Goal: Information Seeking & Learning: Check status

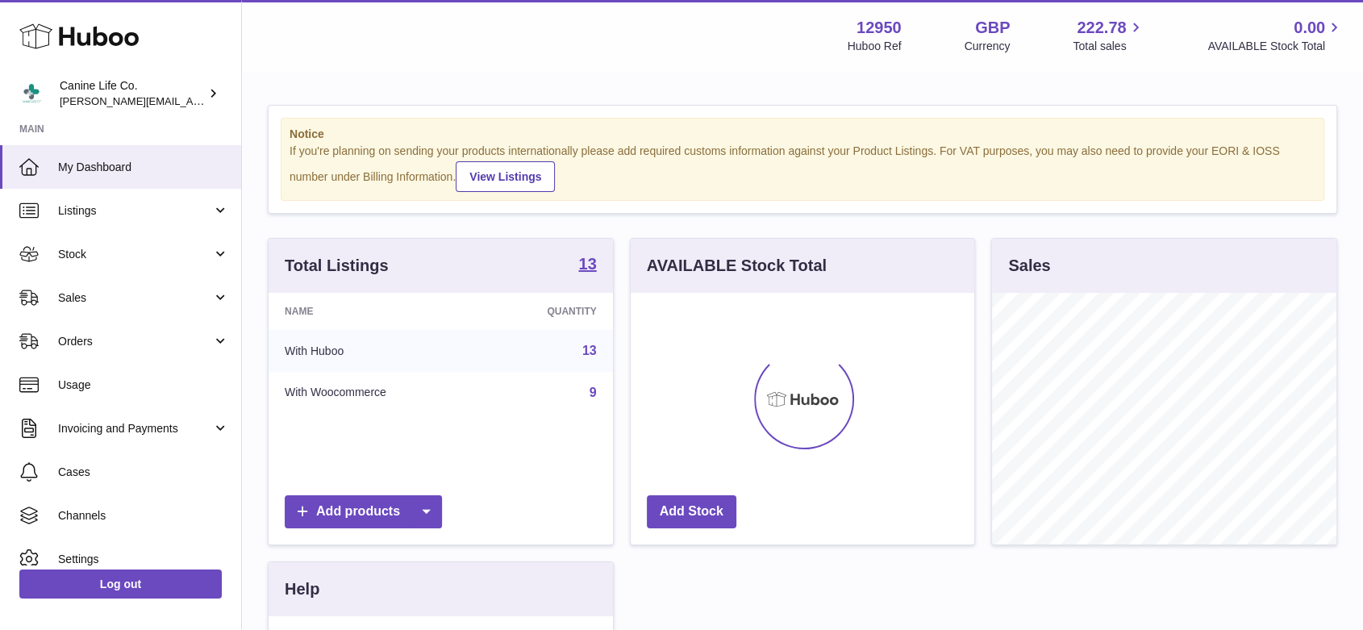
scroll to position [252, 344]
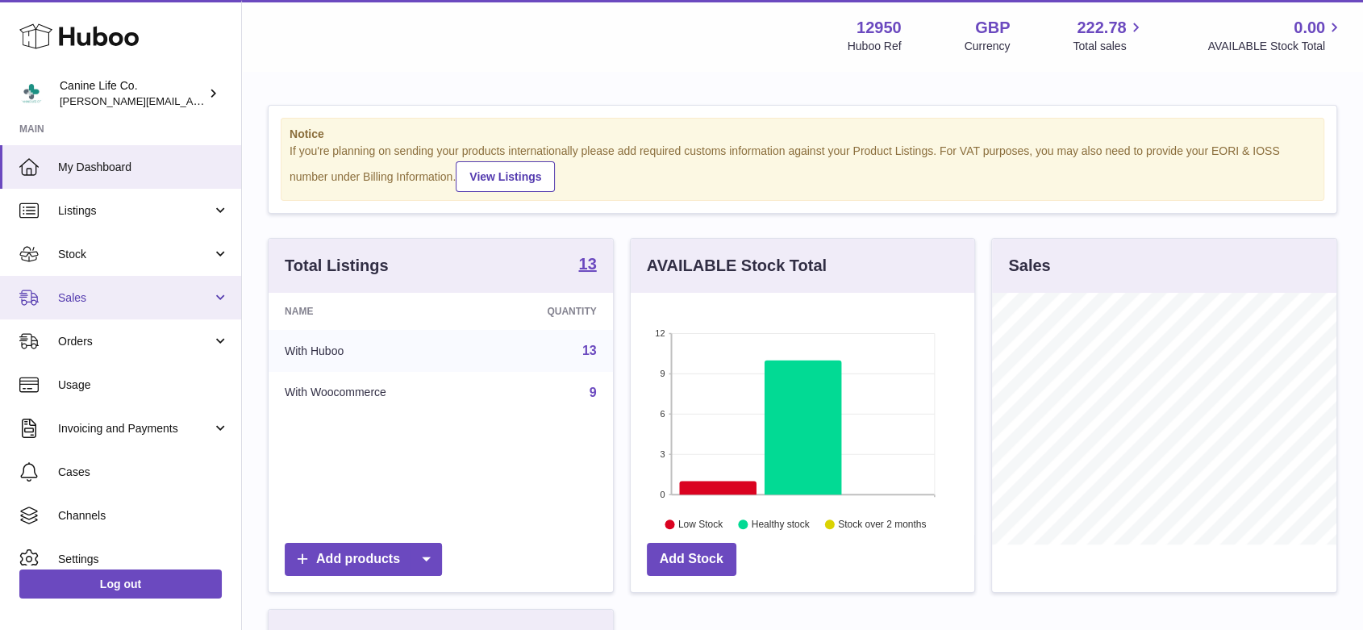
click at [120, 303] on span "Sales" at bounding box center [135, 297] width 154 height 15
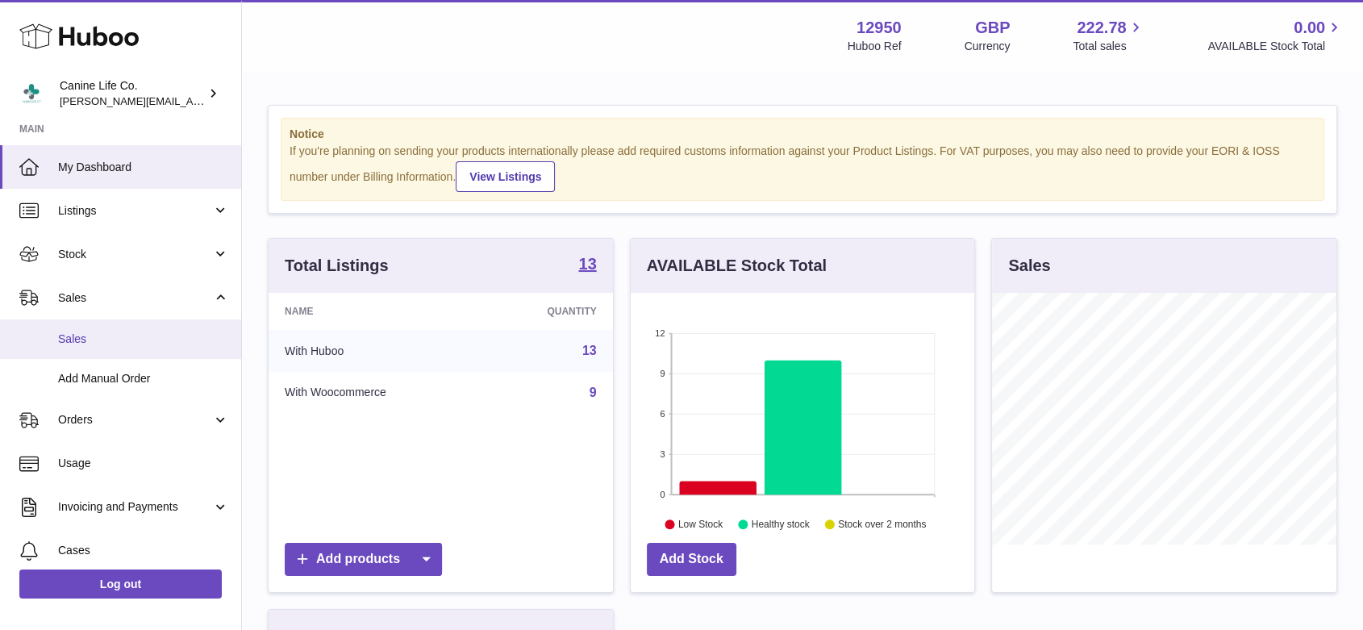
click at [117, 345] on span "Sales" at bounding box center [143, 339] width 171 height 15
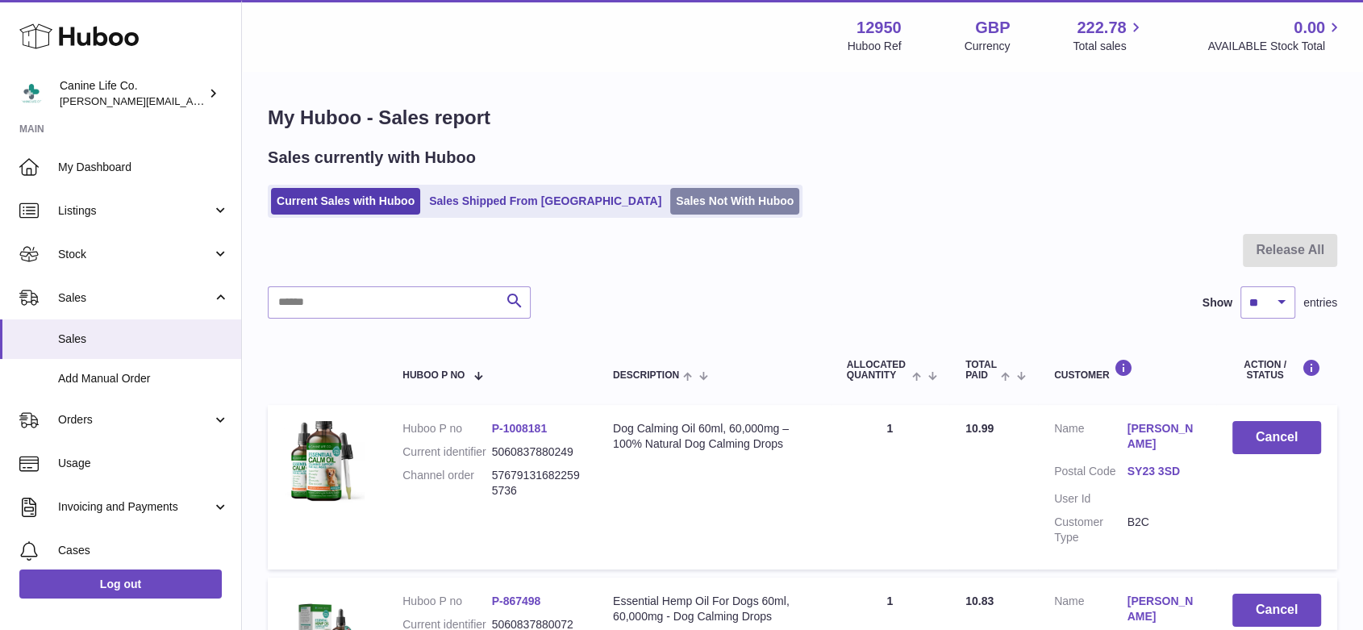
click at [670, 198] on link "Sales Not With Huboo" at bounding box center [734, 201] width 129 height 27
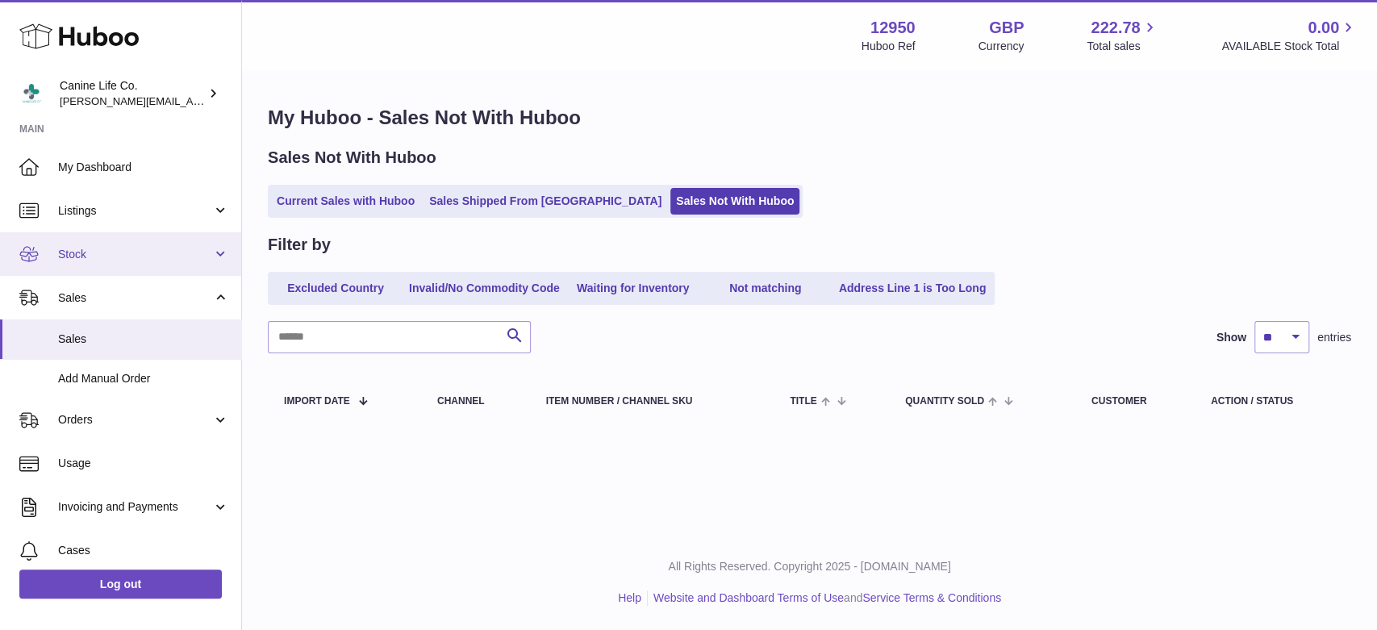
click at [135, 257] on span "Stock" at bounding box center [135, 254] width 154 height 15
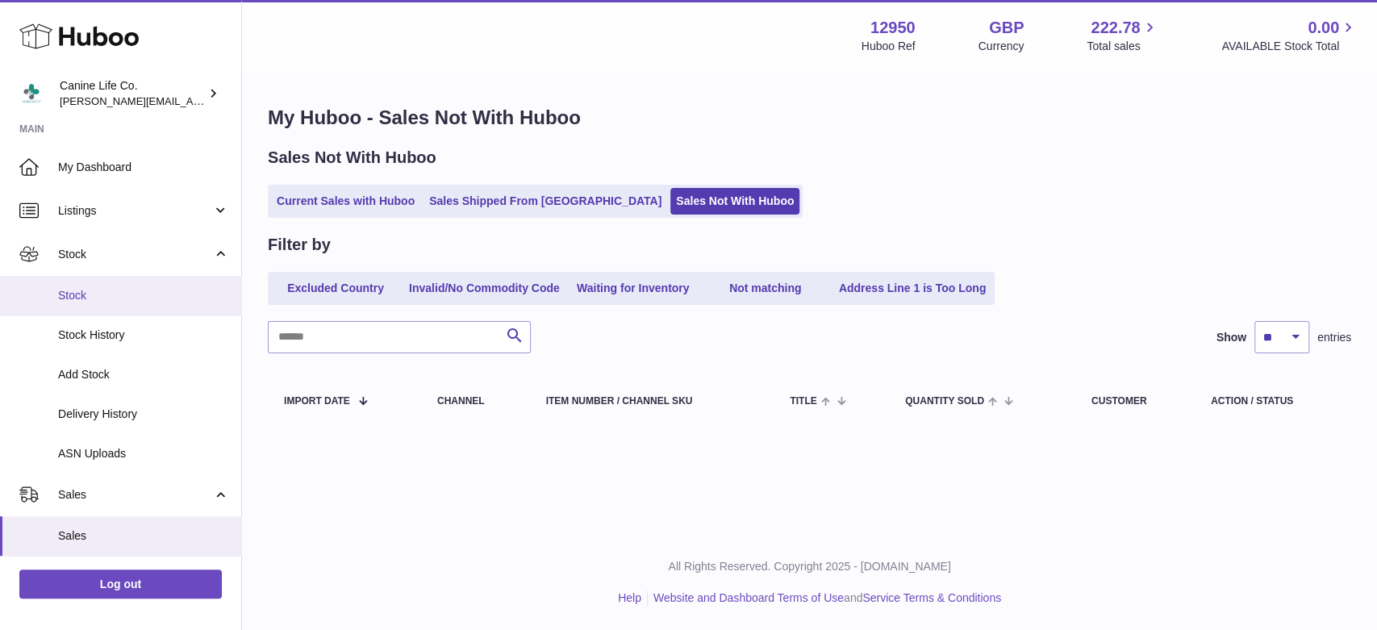
click at [135, 299] on span "Stock" at bounding box center [143, 295] width 171 height 15
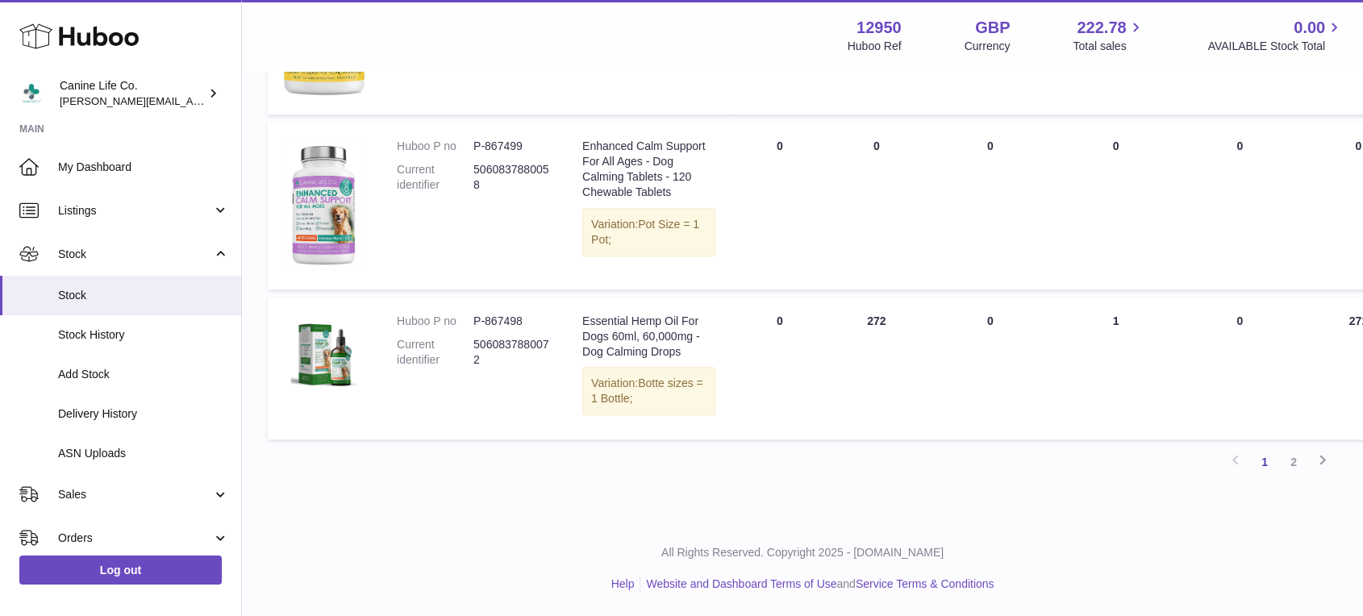
scroll to position [1910, 0]
click at [1295, 464] on link "2" at bounding box center [1293, 462] width 29 height 29
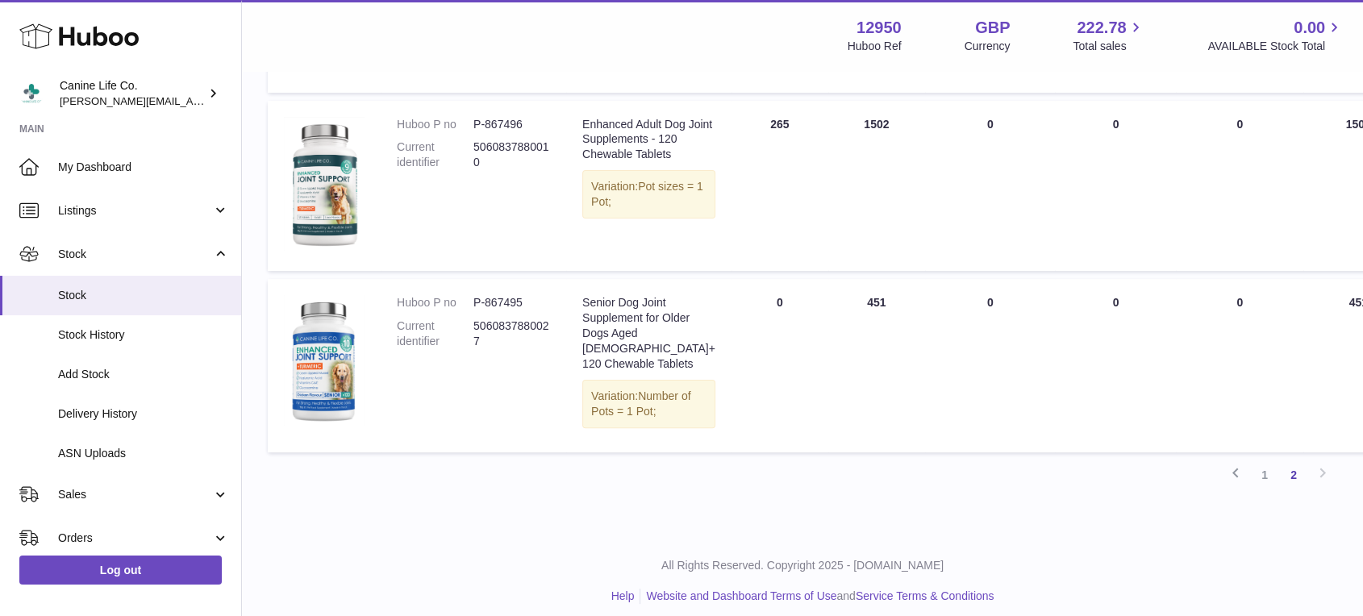
scroll to position [505, 0]
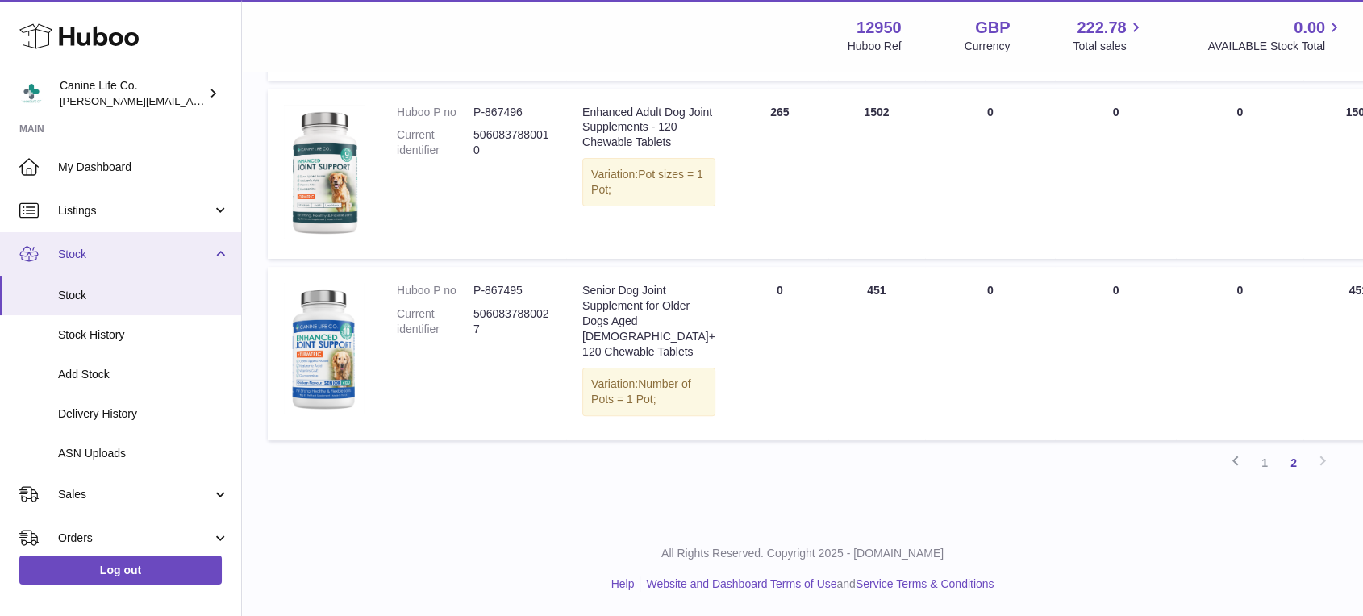
click at [104, 263] on link "Stock" at bounding box center [120, 254] width 241 height 44
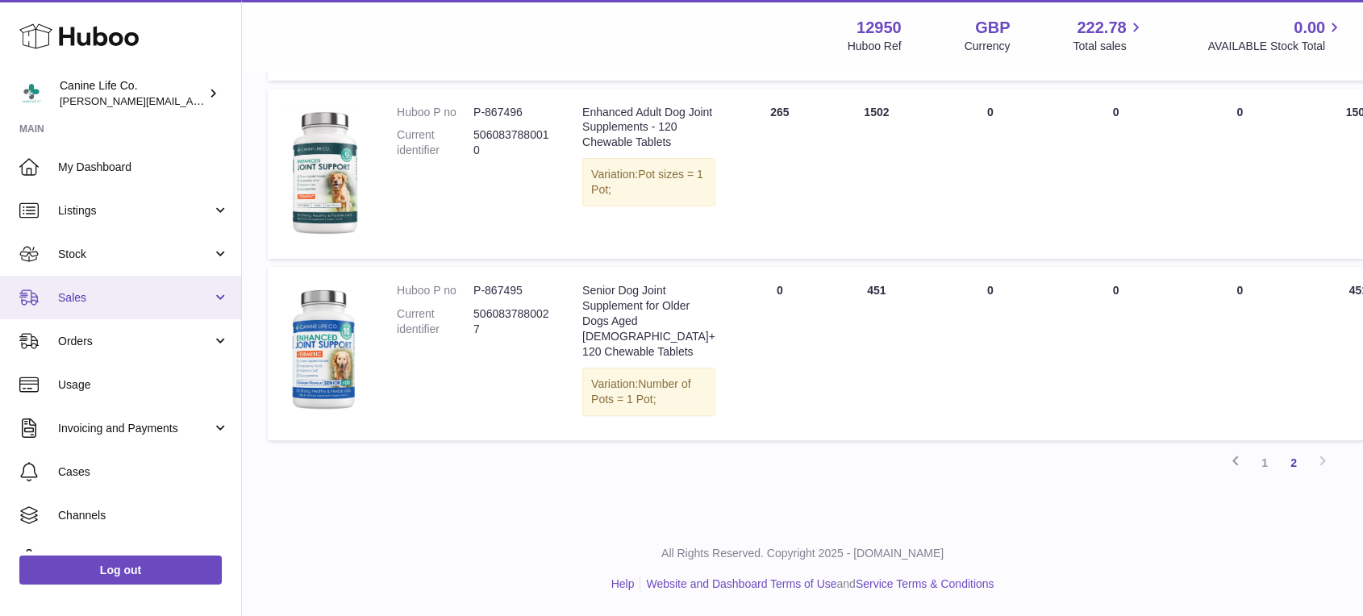
click at [102, 307] on link "Sales" at bounding box center [120, 298] width 241 height 44
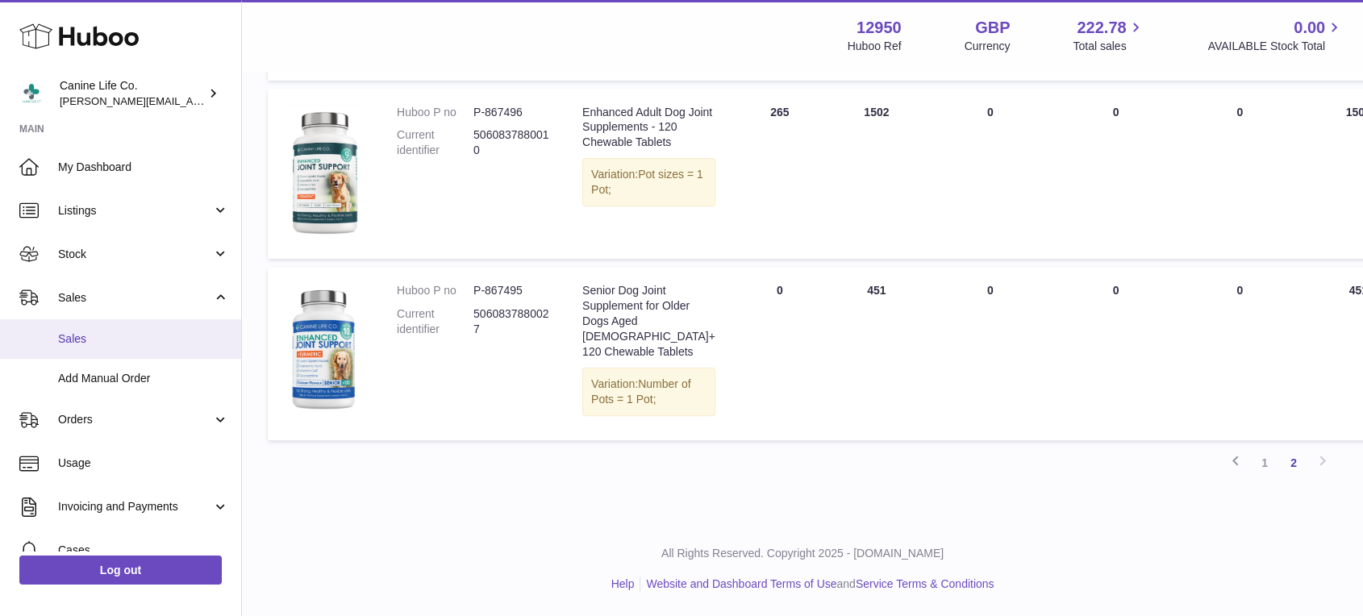
click at [103, 340] on span "Sales" at bounding box center [143, 339] width 171 height 15
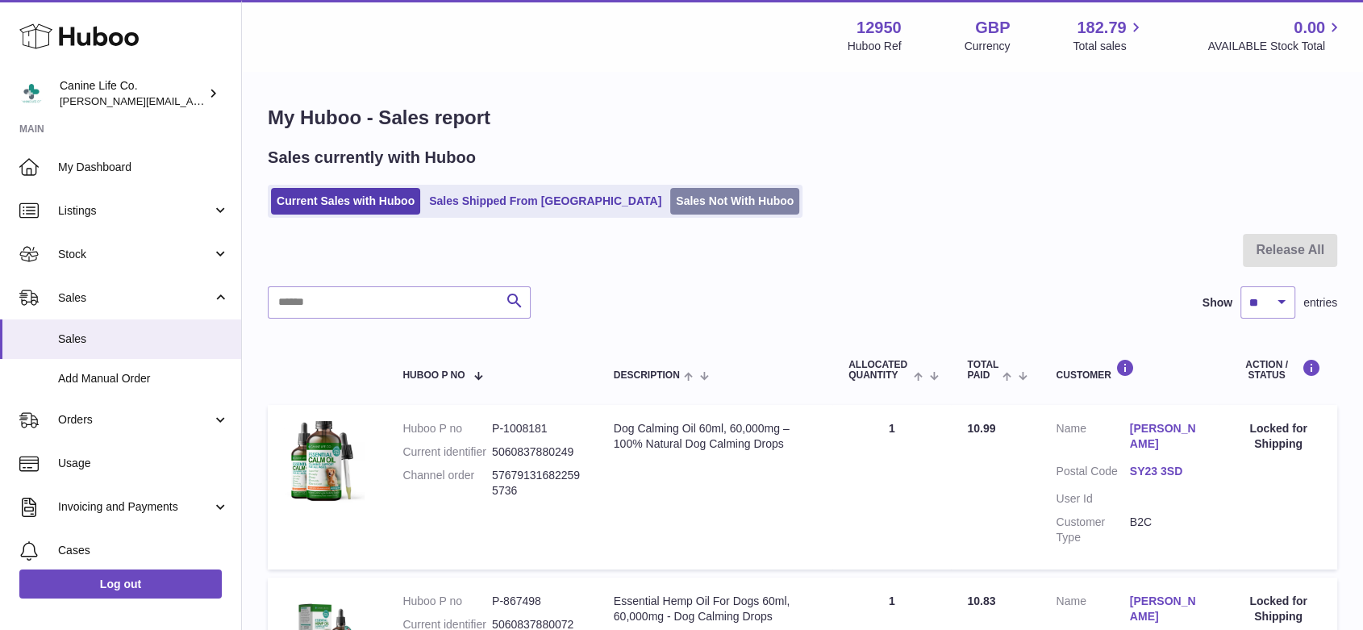
click at [674, 205] on link "Sales Not With Huboo" at bounding box center [734, 201] width 129 height 27
